Goal: Task Accomplishment & Management: Manage account settings

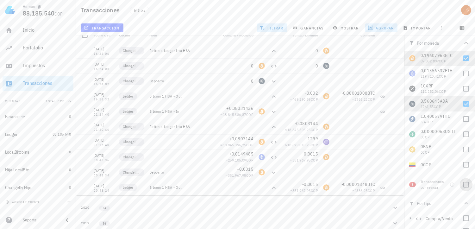
click at [462, 185] on div at bounding box center [465, 184] width 11 height 11
checkbox input "true"
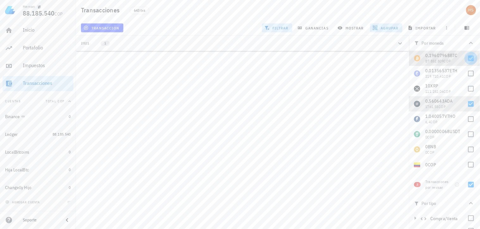
click at [465, 58] on div at bounding box center [470, 58] width 11 height 11
checkbox input "false"
click at [465, 104] on div at bounding box center [470, 103] width 11 height 11
checkbox input "false"
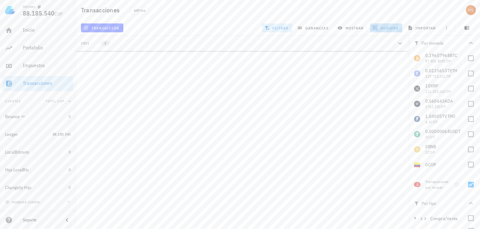
click at [385, 27] on span "agrupar" at bounding box center [386, 27] width 25 height 5
click at [391, 106] on span "resetear" at bounding box center [395, 108] width 16 height 4
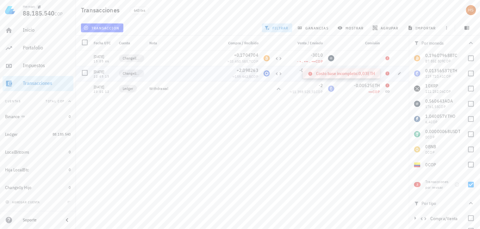
click at [386, 71] on icon at bounding box center [387, 73] width 5 height 5
click at [99, 27] on span "transacción" at bounding box center [102, 27] width 34 height 5
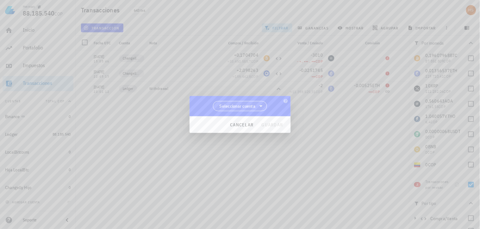
click at [235, 108] on span "Seleccionar cuenta" at bounding box center [237, 106] width 36 height 6
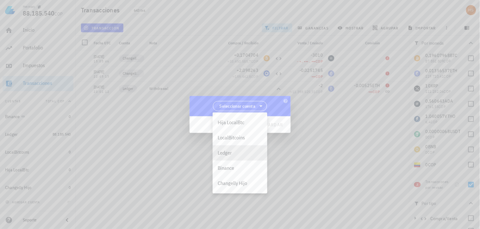
click at [234, 154] on div "Ledger" at bounding box center [240, 153] width 45 height 6
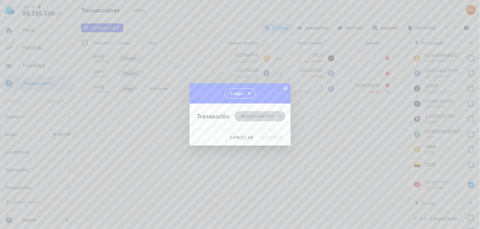
click at [252, 115] on span "Seleccionar tipo" at bounding box center [257, 116] width 33 height 6
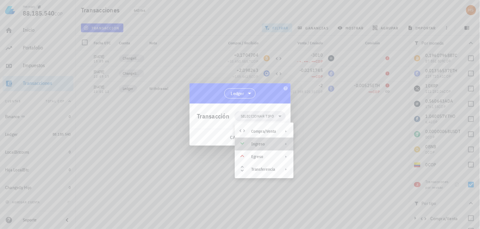
click at [256, 143] on div "Ingreso" at bounding box center [263, 143] width 25 height 5
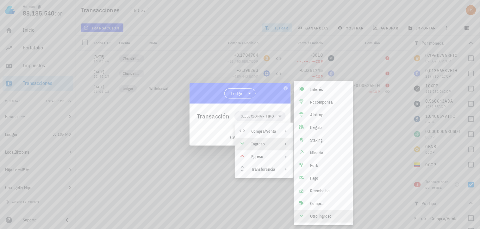
click at [310, 216] on div "Otro ingreso" at bounding box center [329, 215] width 38 height 5
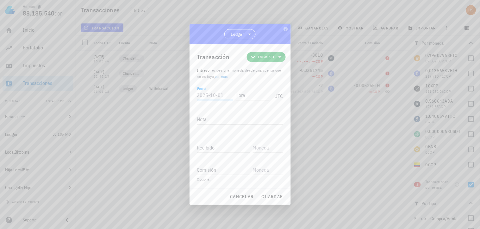
click at [209, 96] on input "Fecha" at bounding box center [215, 95] width 36 height 10
type input "[DATE]"
click at [248, 94] on input "Hora" at bounding box center [251, 95] width 36 height 10
type input "00:00:00"
click at [204, 117] on div "Nota" at bounding box center [240, 119] width 86 height 10
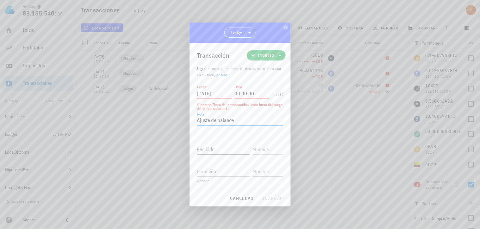
type textarea "Ajuste de balance"
click at [212, 152] on input "Recibido" at bounding box center [223, 149] width 53 height 10
click at [202, 93] on input "[DATE]" at bounding box center [214, 93] width 35 height 10
drag, startPoint x: 207, startPoint y: 92, endPoint x: 200, endPoint y: 90, distance: 8.0
click at [200, 90] on input "[DATE]" at bounding box center [214, 93] width 35 height 10
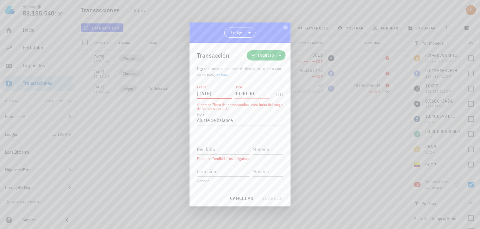
click at [207, 92] on input "[DATE]" at bounding box center [214, 93] width 35 height 10
click at [207, 93] on input "2000-05-" at bounding box center [214, 93] width 35 height 10
drag, startPoint x: 217, startPoint y: 91, endPoint x: 203, endPoint y: 93, distance: 13.5
click at [203, 93] on input "2000-05-" at bounding box center [214, 93] width 35 height 10
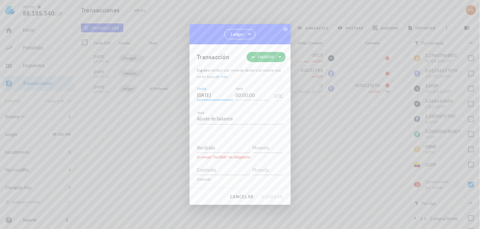
drag, startPoint x: 223, startPoint y: 94, endPoint x: 218, endPoint y: 96, distance: 5.2
click at [218, 96] on input "[DATE]" at bounding box center [215, 95] width 36 height 10
type input "[DATE]"
click at [226, 117] on textarea "Ajuste de balance" at bounding box center [240, 119] width 86 height 10
click at [220, 149] on input "Recibido" at bounding box center [223, 147] width 53 height 10
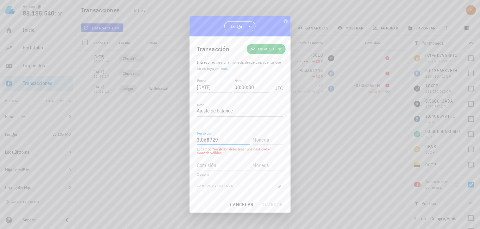
type input "3,068729"
click at [253, 140] on input "text" at bounding box center [267, 139] width 29 height 10
type input "D"
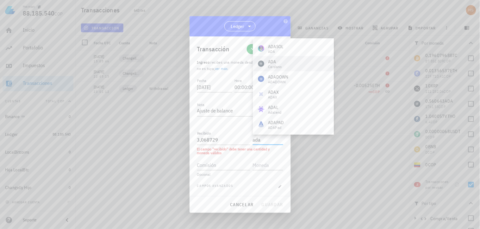
click at [275, 65] on div "Cardano" at bounding box center [275, 67] width 14 height 4
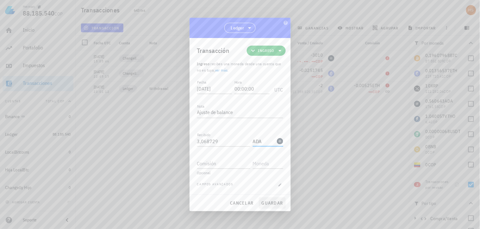
type input "ADA"
click at [272, 203] on span "guardar" at bounding box center [272, 203] width 22 height 6
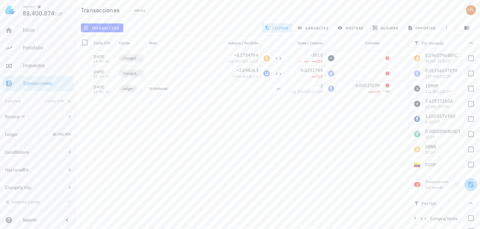
click at [467, 185] on div at bounding box center [470, 184] width 11 height 11
checkbox input "false"
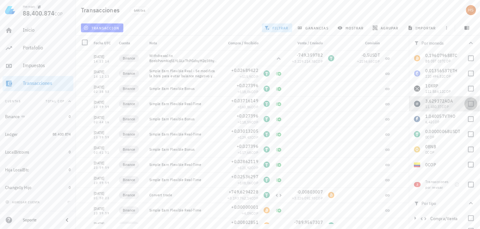
click at [465, 105] on div at bounding box center [470, 103] width 11 height 11
checkbox input "true"
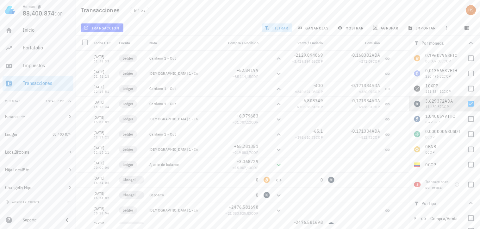
scroll to position [70, 0]
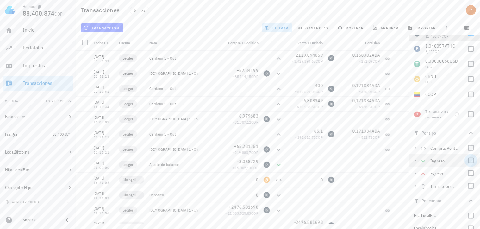
click at [466, 161] on div at bounding box center [470, 160] width 11 height 11
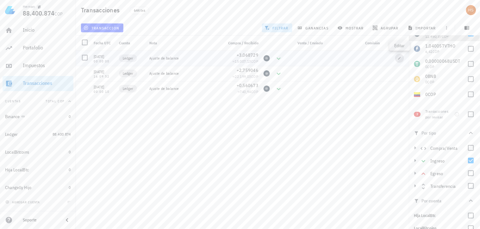
click at [400, 56] on icon "button" at bounding box center [399, 58] width 4 height 4
type input "[DATE]"
type input "00:00:00"
type textarea "Ajuste de balance"
type input "3,068729"
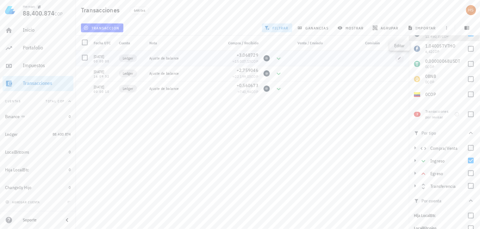
type input "ADA"
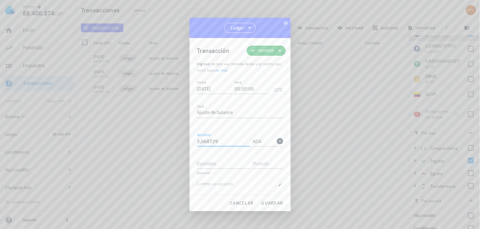
drag, startPoint x: 217, startPoint y: 141, endPoint x: 196, endPoint y: 143, distance: 21.2
click at [196, 143] on div "Transacción Ingreso Ingreso : recibes una moneda desde una cuenta que no es tuy…" at bounding box center [239, 116] width 101 height 156
paste input "8"
click at [270, 204] on span "guardar" at bounding box center [272, 203] width 22 height 6
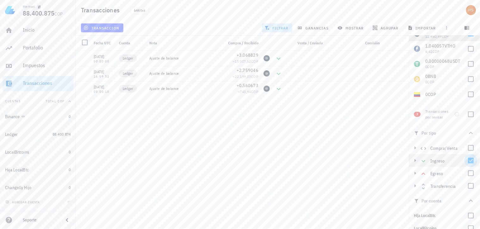
click at [465, 160] on div at bounding box center [470, 160] width 11 height 11
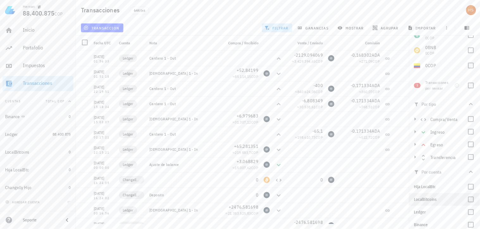
scroll to position [105, 0]
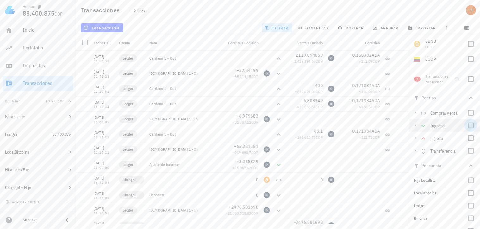
click at [468, 125] on div at bounding box center [470, 125] width 11 height 11
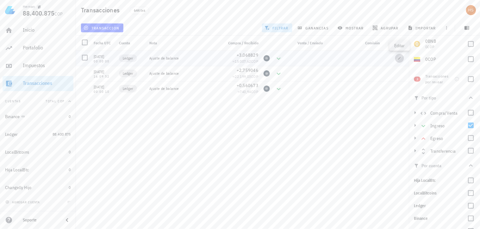
click at [399, 58] on icon "button" at bounding box center [399, 58] width 3 height 3
type input "3,068829"
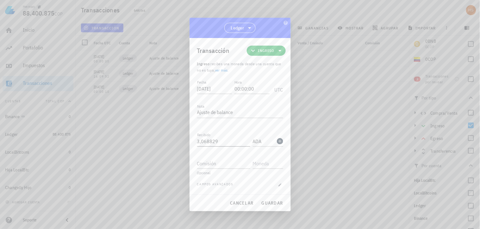
click at [207, 142] on input "3,068829" at bounding box center [223, 141] width 53 height 10
drag, startPoint x: 220, startPoint y: 143, endPoint x: 185, endPoint y: 134, distance: 36.0
click at [185, 134] on div "[PERSON_NAME] 88.400.875 COP Inicio [GEOGRAPHIC_DATA] Impuestos [GEOGRAPHIC_DAT…" at bounding box center [240, 114] width 480 height 229
paste input "3,068759"
click at [278, 203] on span "guardar" at bounding box center [272, 203] width 22 height 6
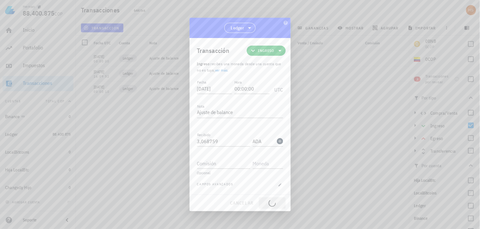
type input "3,068829"
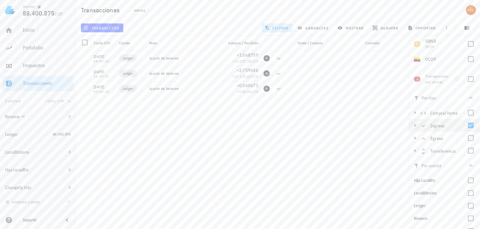
scroll to position [0, 0]
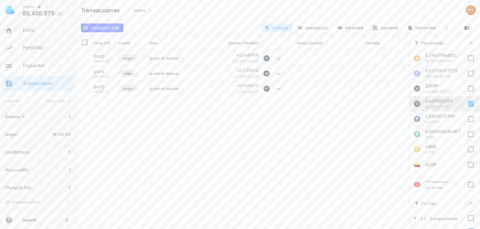
click at [314, 107] on div "[DATE] 01:56:33 Ledger Cardano 1 - Out -2129,094069 ≈ 3.429.394,65 COP -0,16830…" at bounding box center [242, 137] width 333 height 173
click at [465, 106] on div at bounding box center [470, 103] width 11 height 11
checkbox input "false"
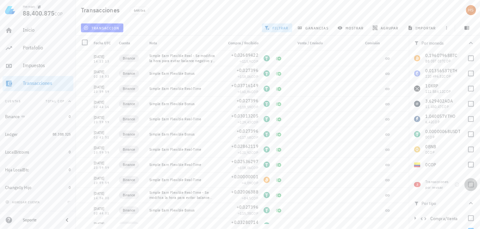
click at [467, 185] on div at bounding box center [470, 184] width 11 height 11
checkbox input "true"
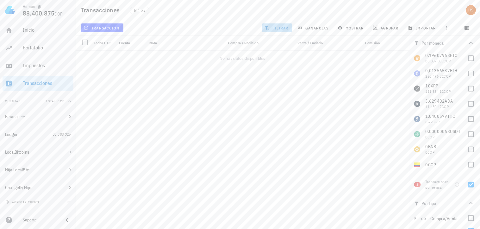
click at [279, 27] on span "filtrar" at bounding box center [277, 27] width 23 height 5
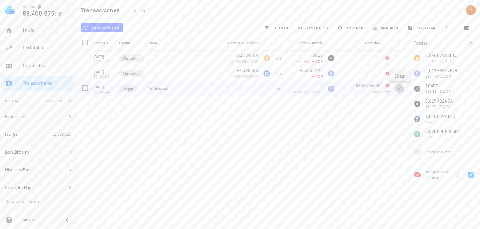
click at [398, 88] on icon "button" at bounding box center [399, 89] width 4 height 4
type input "[DATE]"
type input "23:01:12"
type textarea "Withdrawal"
type input "2"
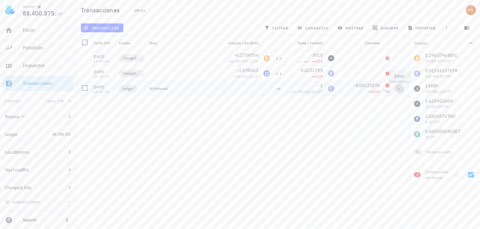
type input "ETH"
type input "0,00525"
type input "ETH"
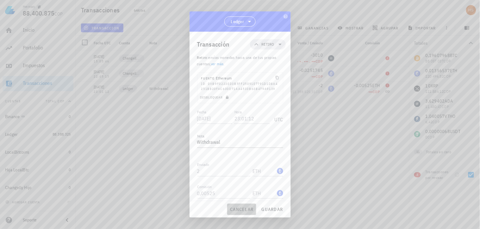
click at [249, 207] on span "cancelar" at bounding box center [242, 209] width 24 height 6
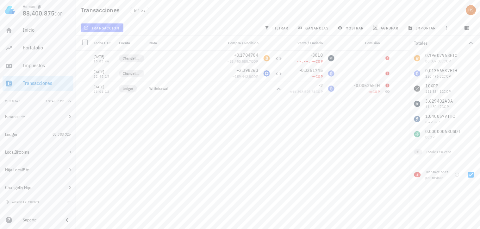
click at [95, 27] on span "transacción" at bounding box center [102, 27] width 34 height 5
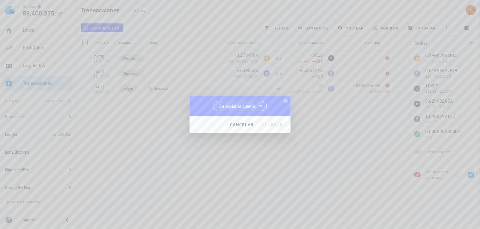
click at [241, 106] on span "Seleccionar cuenta" at bounding box center [237, 106] width 36 height 6
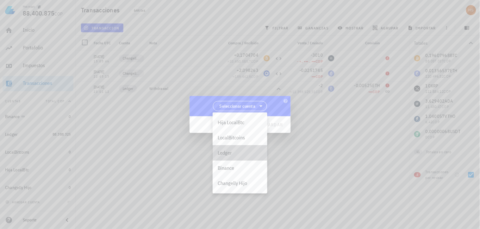
click at [230, 153] on div "Ledger" at bounding box center [240, 153] width 45 height 6
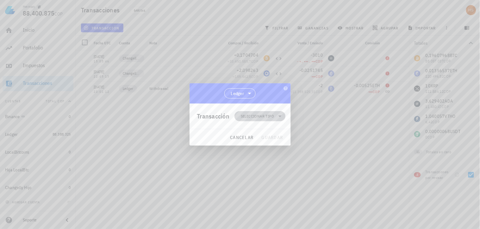
click at [247, 115] on span "Seleccionar tipo" at bounding box center [257, 116] width 33 height 6
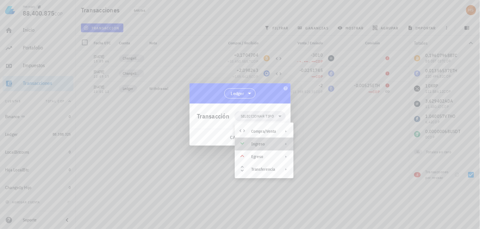
click at [250, 142] on div "Ingreso" at bounding box center [264, 144] width 59 height 13
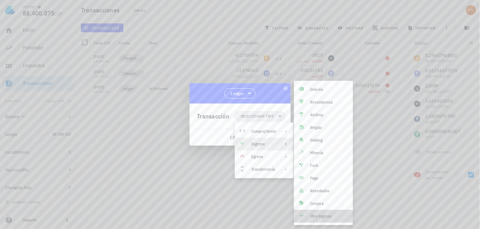
click at [313, 216] on div "Otro ingreso" at bounding box center [329, 215] width 38 height 5
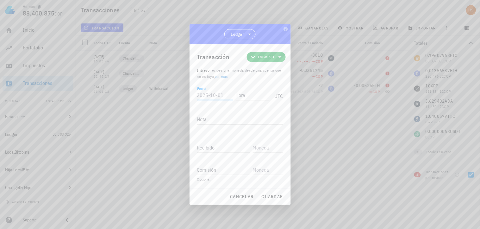
click at [200, 93] on input "Fecha" at bounding box center [215, 95] width 36 height 10
type input "[DATE]"
click at [239, 95] on input "Hora" at bounding box center [251, 95] width 36 height 10
type input "20:05:10"
click at [219, 116] on textarea "Nota" at bounding box center [240, 119] width 86 height 10
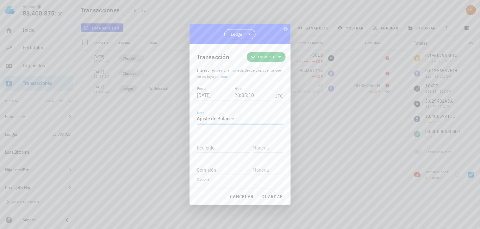
drag, startPoint x: 241, startPoint y: 116, endPoint x: 212, endPoint y: 118, distance: 28.8
click at [212, 118] on textarea "Ajuste de Balance" at bounding box center [240, 119] width 86 height 10
type textarea "Ajuste"
click at [217, 145] on input "Recibido" at bounding box center [223, 147] width 53 height 10
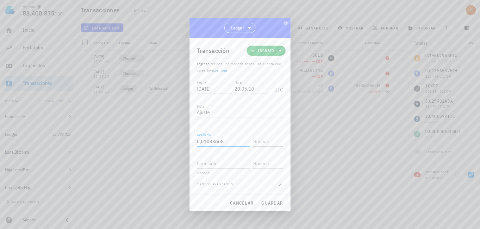
drag, startPoint x: 225, startPoint y: 140, endPoint x: 194, endPoint y: 144, distance: 31.1
click at [194, 144] on div "Transacción Ingreso Ingreso : recibes una moneda desde una cuenta que no es tuy…" at bounding box center [239, 116] width 101 height 156
type input "0,01083668"
click at [256, 141] on input "text" at bounding box center [267, 141] width 29 height 10
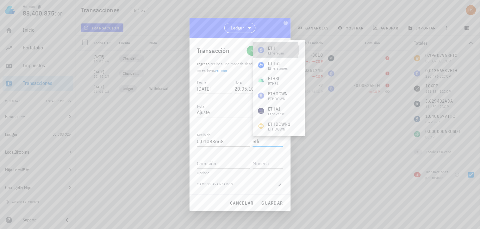
click at [276, 48] on div "ETH" at bounding box center [276, 48] width 16 height 6
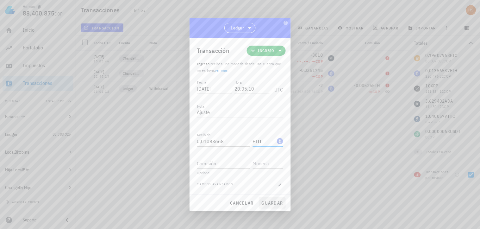
type input "ETH"
click at [269, 200] on span "guardar" at bounding box center [272, 203] width 22 height 6
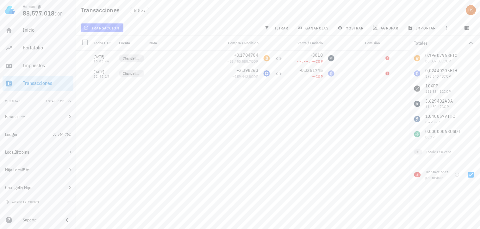
drag, startPoint x: 105, startPoint y: 90, endPoint x: 106, endPoint y: 27, distance: 63.6
click at [106, 27] on span "transacción" at bounding box center [102, 27] width 34 height 5
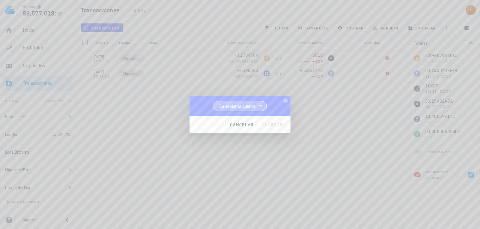
click at [242, 106] on span "Seleccionar cuenta" at bounding box center [237, 106] width 36 height 6
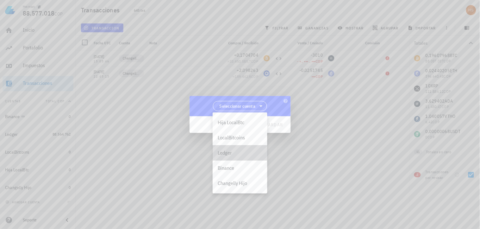
click at [230, 152] on div "Ledger" at bounding box center [240, 153] width 45 height 6
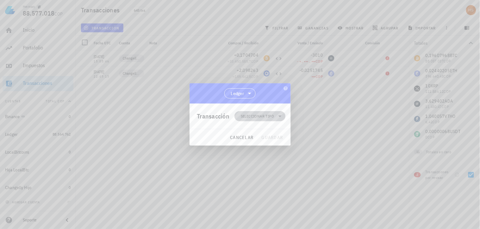
click at [247, 116] on span "Seleccionar tipo" at bounding box center [257, 116] width 33 height 6
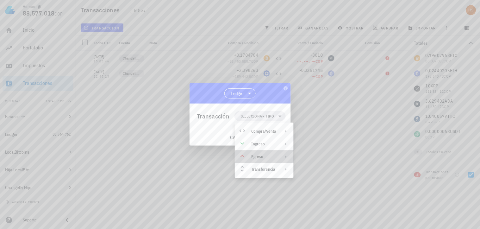
click at [249, 156] on div "Egreso" at bounding box center [264, 156] width 59 height 13
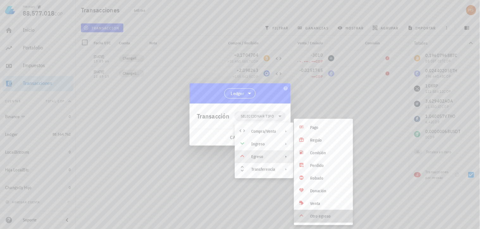
click at [317, 216] on div "Otro egreso" at bounding box center [329, 215] width 38 height 5
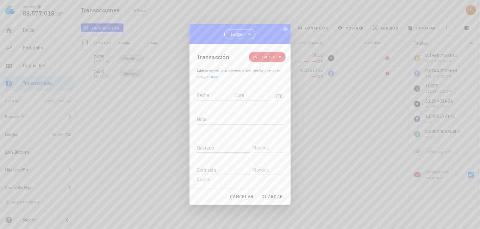
click at [200, 147] on input "Gastado" at bounding box center [223, 147] width 53 height 10
paste input "0,01083668"
type input "0,01083668"
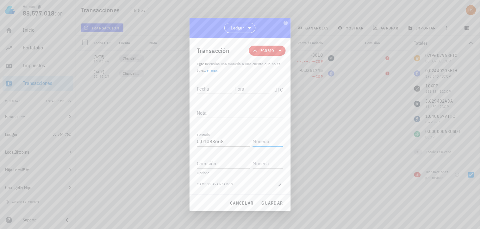
click at [258, 140] on input "text" at bounding box center [267, 141] width 29 height 10
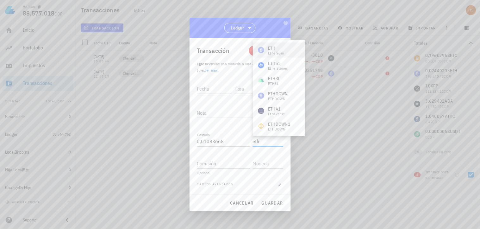
click at [274, 54] on div "Ethereum" at bounding box center [276, 53] width 16 height 4
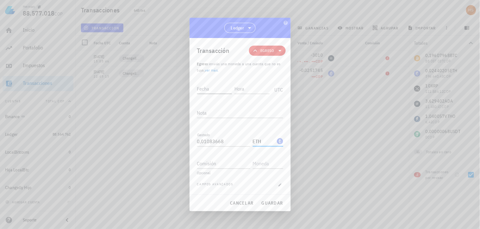
type input "ETH"
click at [208, 86] on input "Fecha" at bounding box center [214, 88] width 35 height 10
type input "[DATE]"
click at [254, 92] on input "Hora" at bounding box center [251, 88] width 36 height 10
type input "16:11:52"
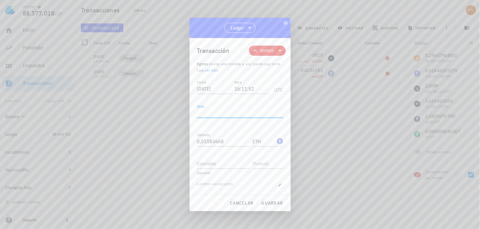
click at [214, 108] on textarea "Nota" at bounding box center [240, 113] width 86 height 10
type textarea "Ajuste"
click at [279, 205] on span "guardar" at bounding box center [272, 203] width 22 height 6
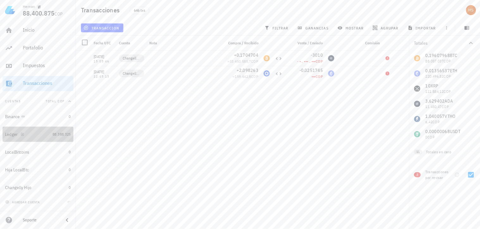
click at [16, 132] on div "Ledger" at bounding box center [11, 134] width 13 height 5
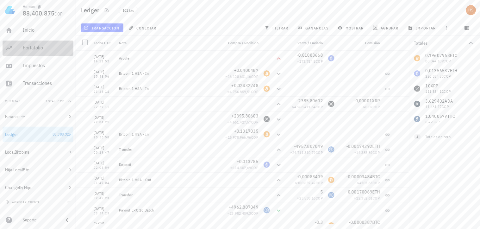
click at [26, 48] on div "Portafolio" at bounding box center [47, 48] width 48 height 6
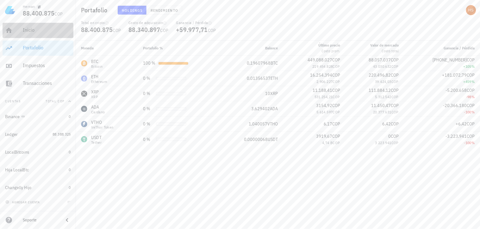
click at [29, 28] on div "Inicio" at bounding box center [47, 30] width 48 height 6
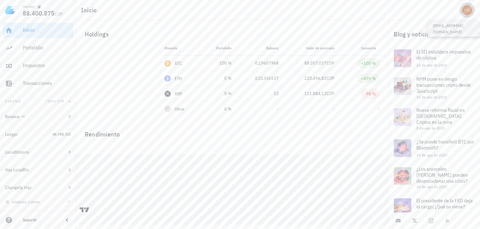
click at [465, 10] on div "avatar" at bounding box center [467, 10] width 10 height 10
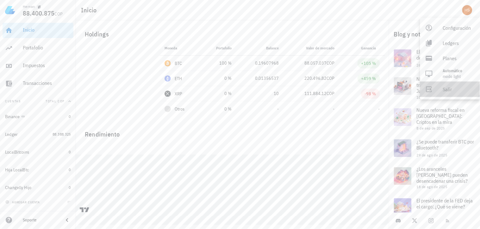
click at [441, 94] on link "Salir" at bounding box center [450, 89] width 60 height 15
